Goal: Navigation & Orientation: Understand site structure

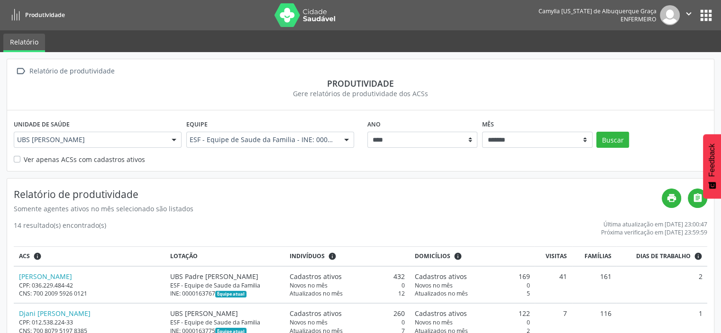
click at [710, 9] on button "apps" at bounding box center [705, 15] width 17 height 17
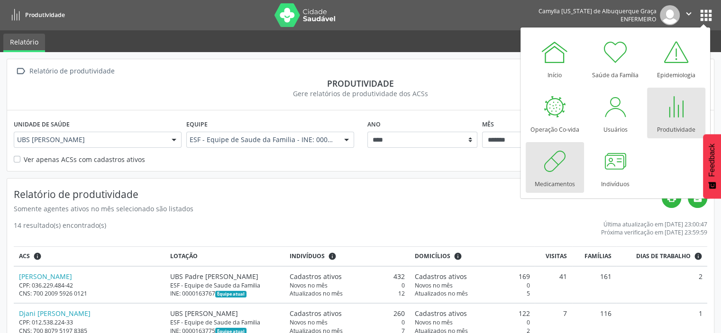
click at [555, 165] on div at bounding box center [554, 161] width 28 height 28
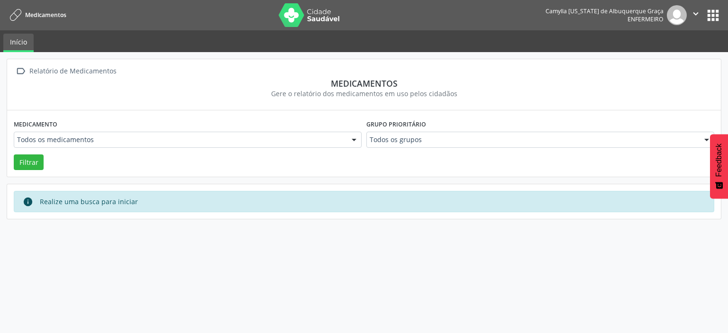
click at [715, 9] on button "apps" at bounding box center [713, 15] width 17 height 17
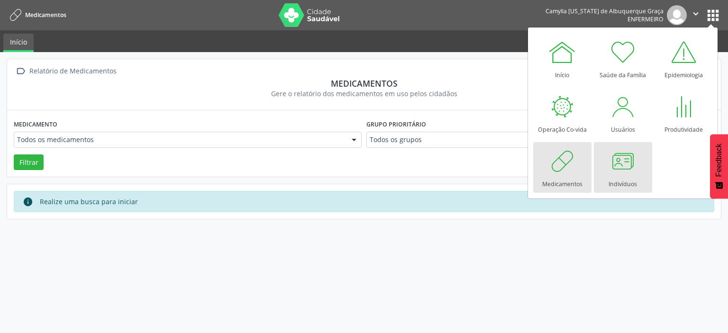
click at [633, 153] on div at bounding box center [622, 161] width 28 height 28
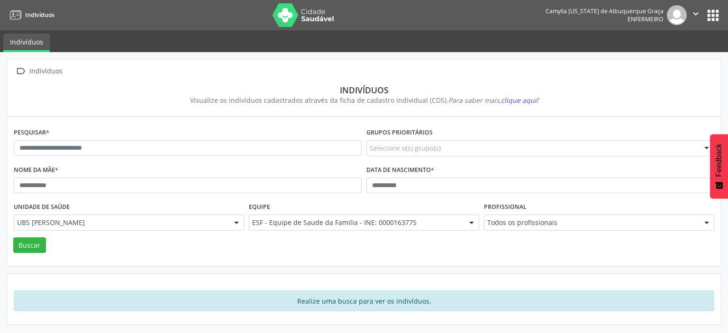
click at [711, 14] on button "apps" at bounding box center [713, 15] width 17 height 17
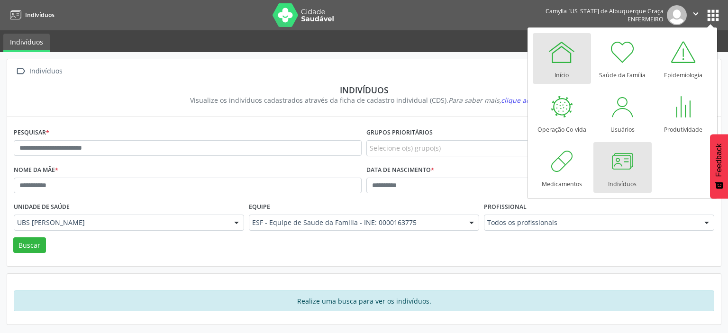
click at [563, 62] on div at bounding box center [561, 52] width 28 height 28
